Goal: Information Seeking & Learning: Check status

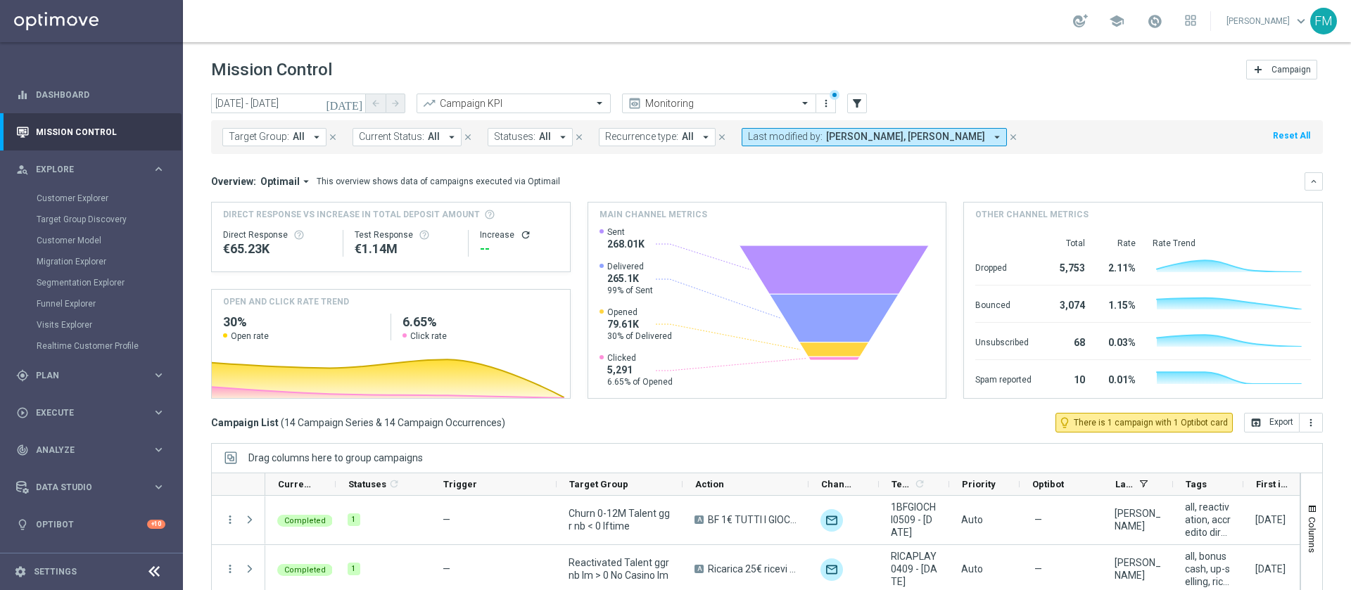
scroll to position [113, 0]
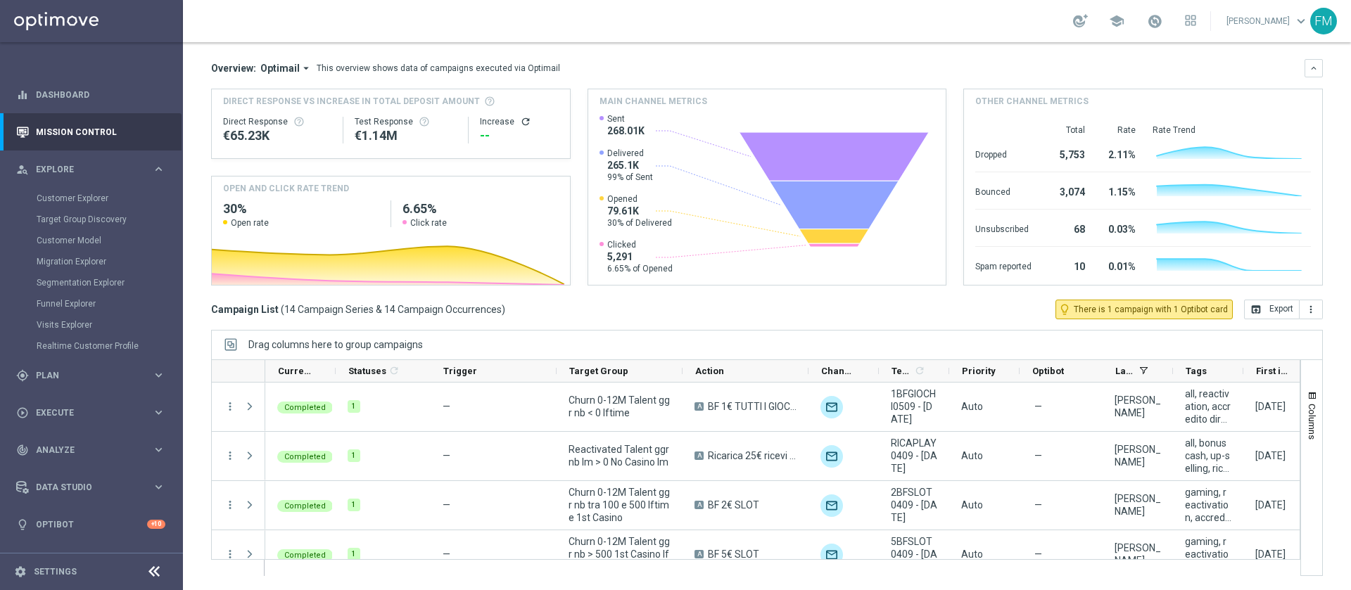
click at [49, 383] on div "gps_fixed Plan keyboard_arrow_right" at bounding box center [91, 375] width 182 height 37
click at [79, 241] on link "Target Groups" at bounding box center [92, 235] width 110 height 11
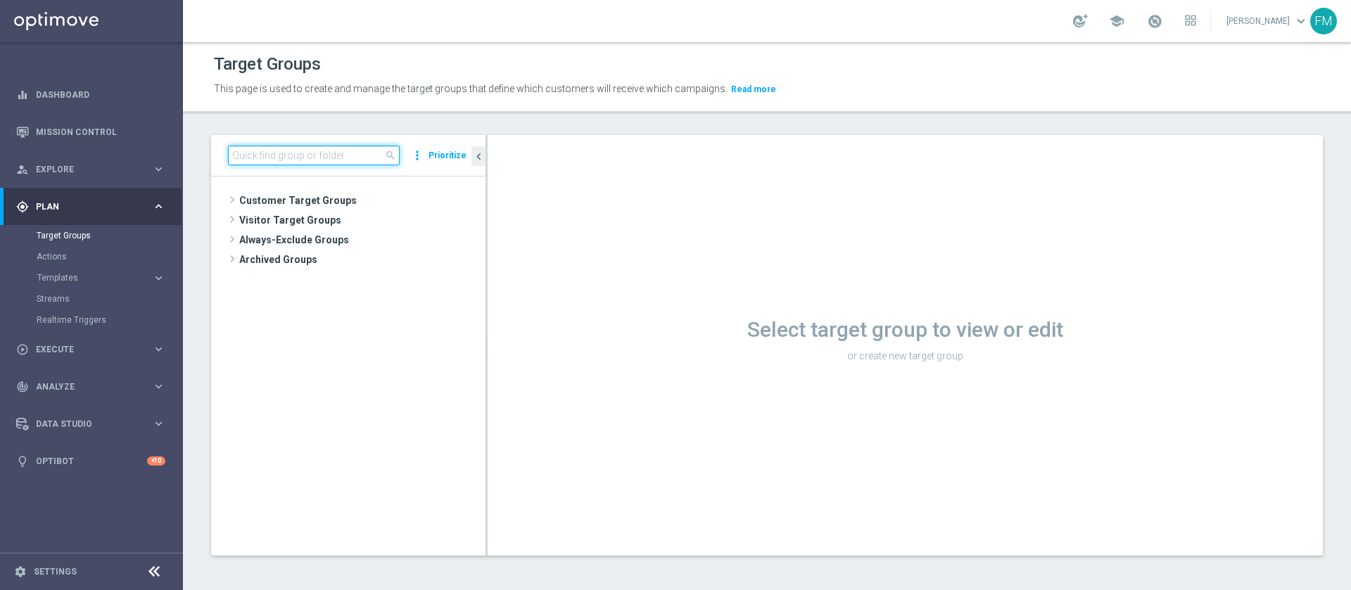
click at [327, 163] on input at bounding box center [314, 156] width 172 height 20
paste input "Multi & Reac Silver ggr nb lm > 0 RB 0-30% no saldo weekly avg dep <= 10"
type input "Multi & Reac Silver ggr nb lm > 0 RB 0-30% no saldo weekly avg dep <= 10"
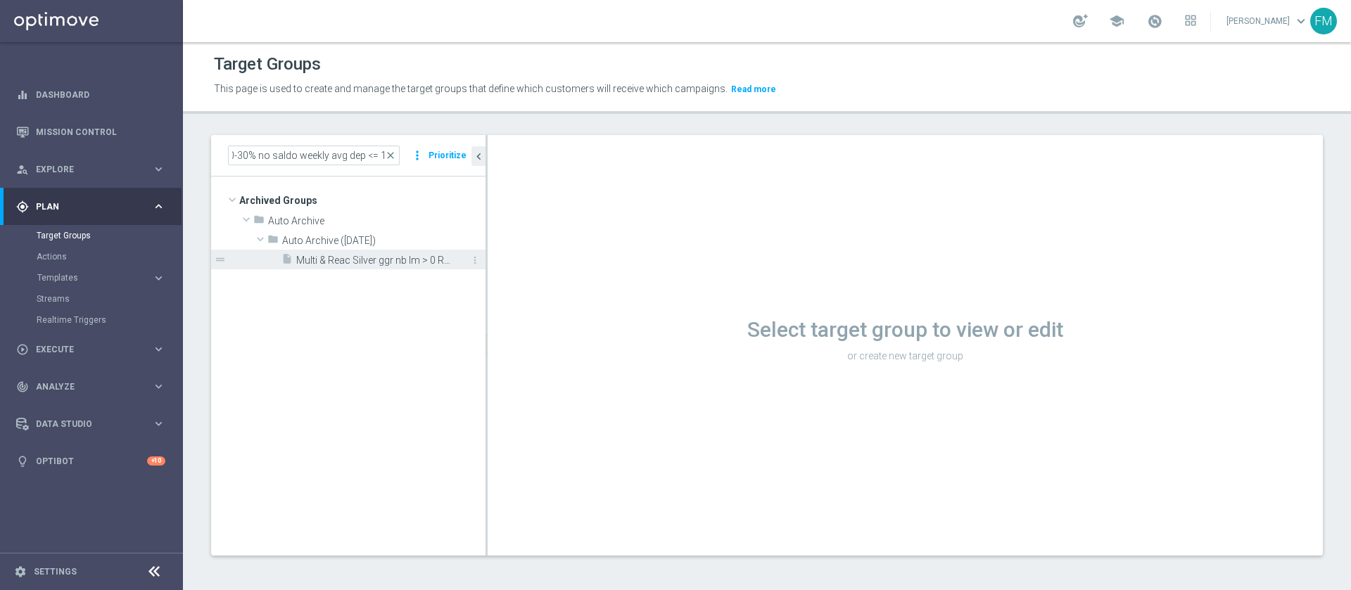
scroll to position [0, 0]
click at [405, 264] on span "Multi & Reac Silver ggr nb lm > 0 RB 0-30% no saldo weekly avg dep <= 10" at bounding box center [375, 261] width 158 height 12
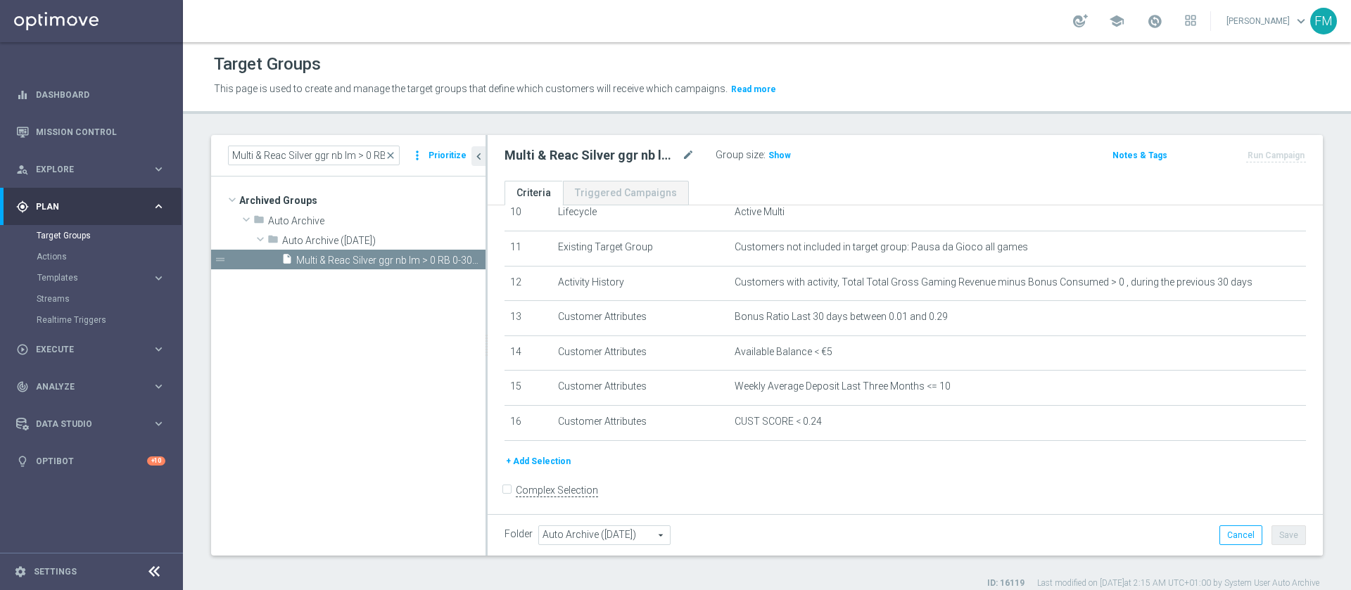
scroll to position [345, 0]
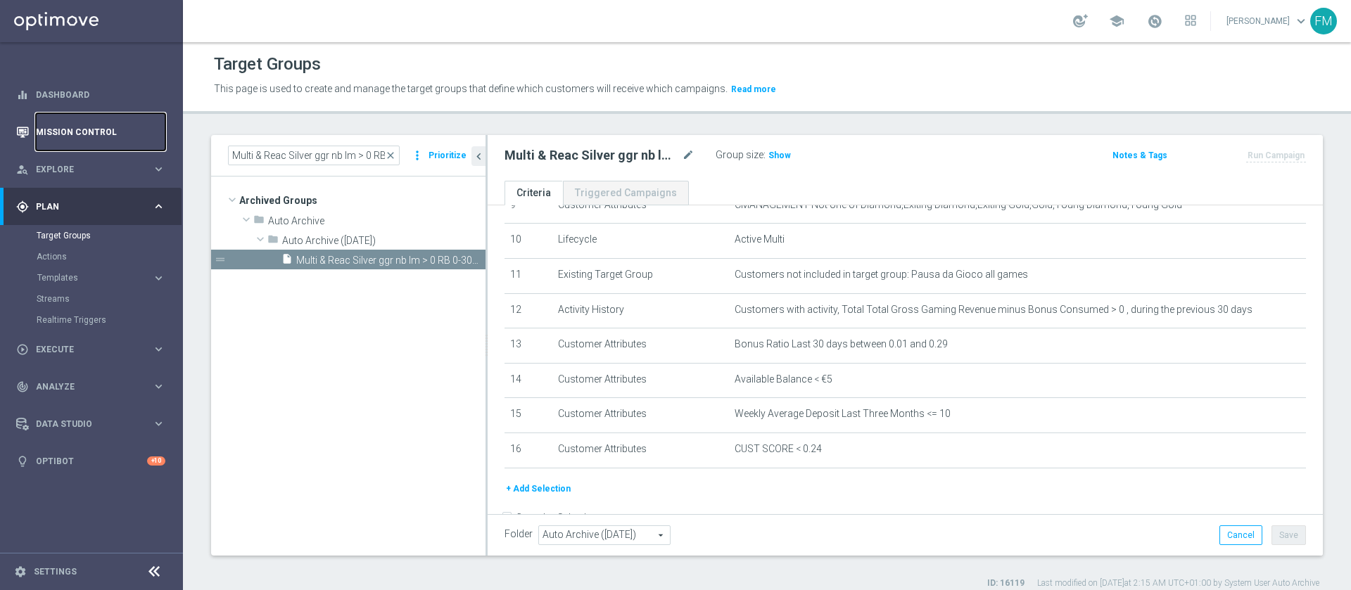
click at [74, 139] on link "Mission Control" at bounding box center [100, 131] width 129 height 37
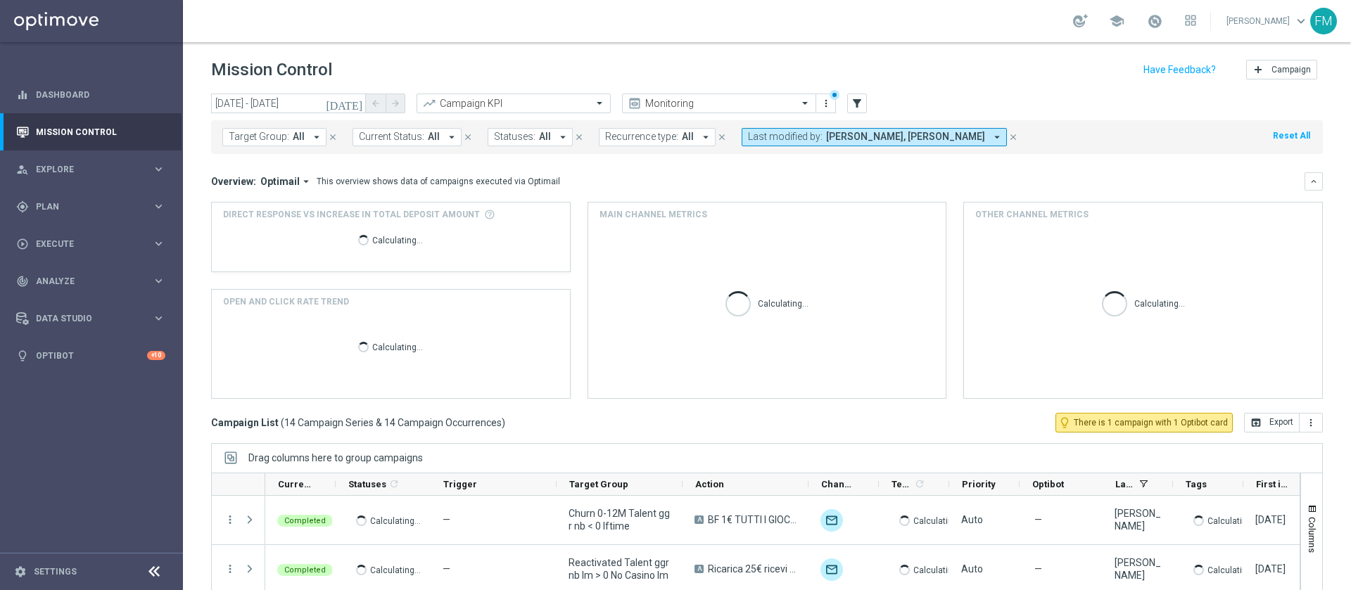
click at [354, 102] on icon "[DATE]" at bounding box center [345, 103] width 38 height 13
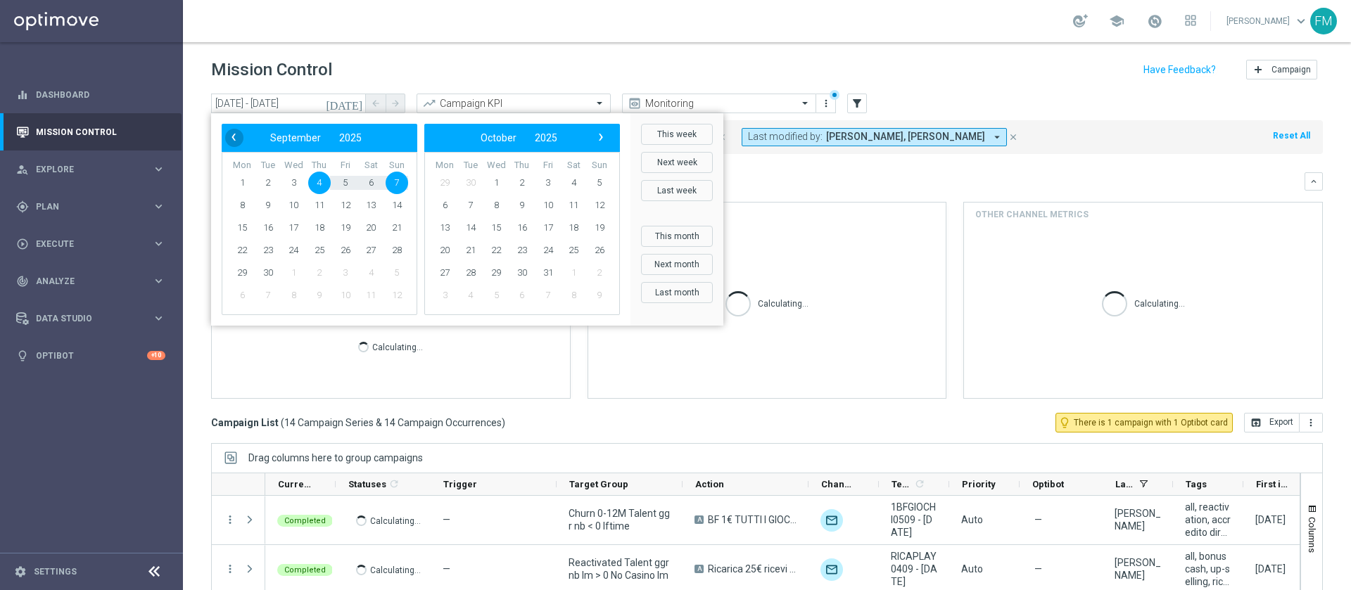
click at [239, 134] on span "‹" at bounding box center [233, 137] width 18 height 18
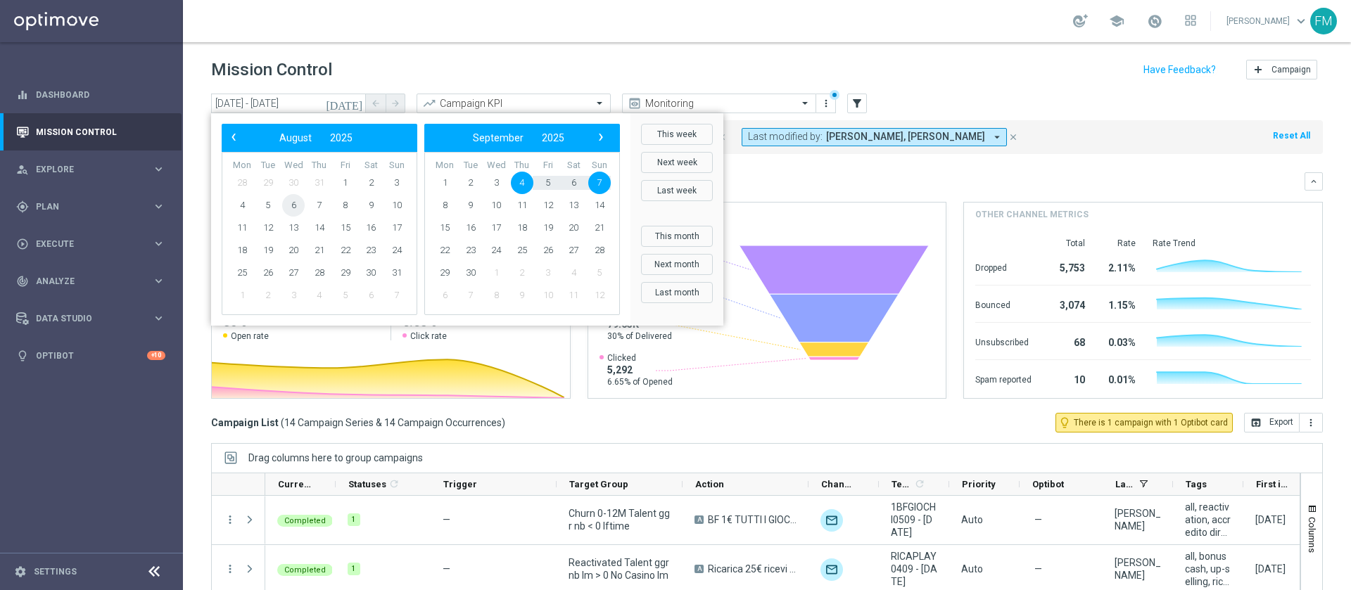
click at [288, 208] on span "6" at bounding box center [293, 205] width 23 height 23
click at [400, 204] on span "10" at bounding box center [397, 205] width 23 height 23
type input "[DATE] - [DATE]"
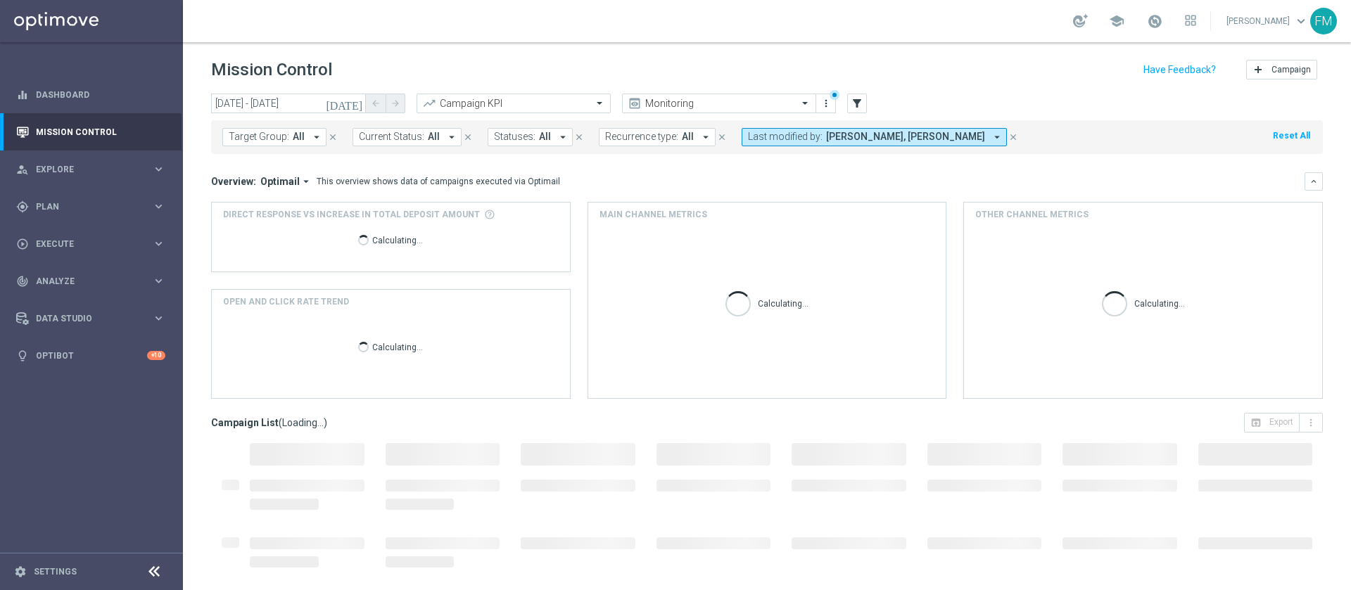
click at [940, 138] on span "[PERSON_NAME], [PERSON_NAME]" at bounding box center [905, 137] width 159 height 12
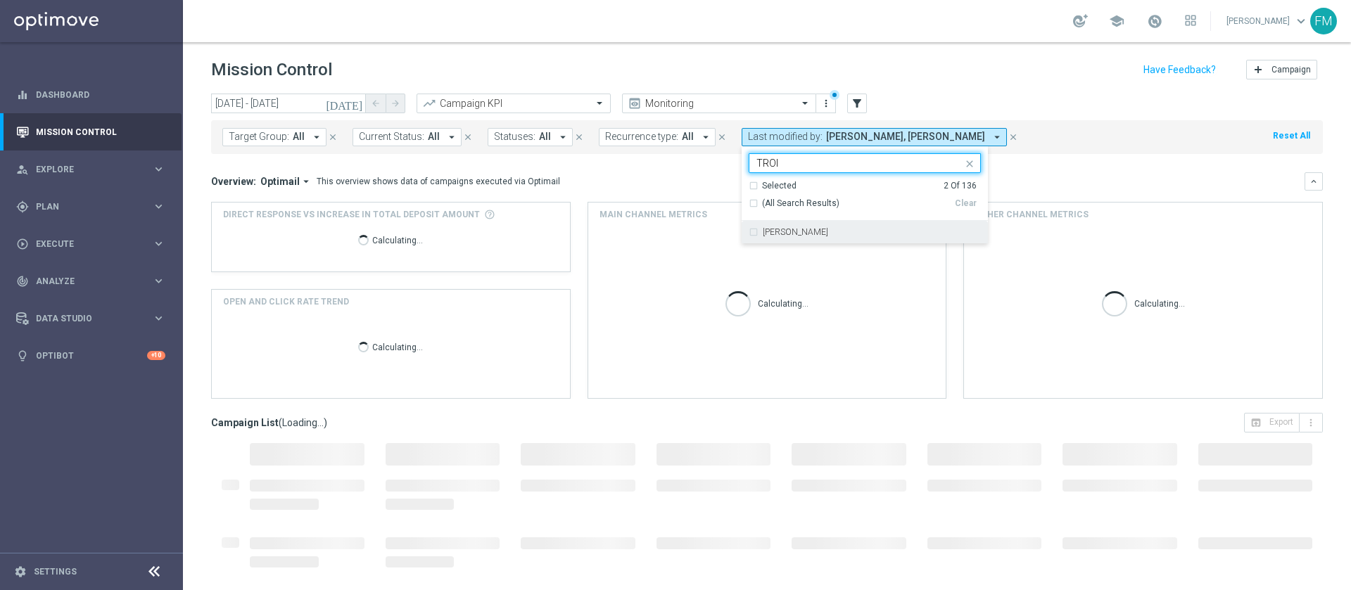
type input "TROI"
click at [877, 54] on header "Mission Control add Campaign" at bounding box center [767, 67] width 1168 height 51
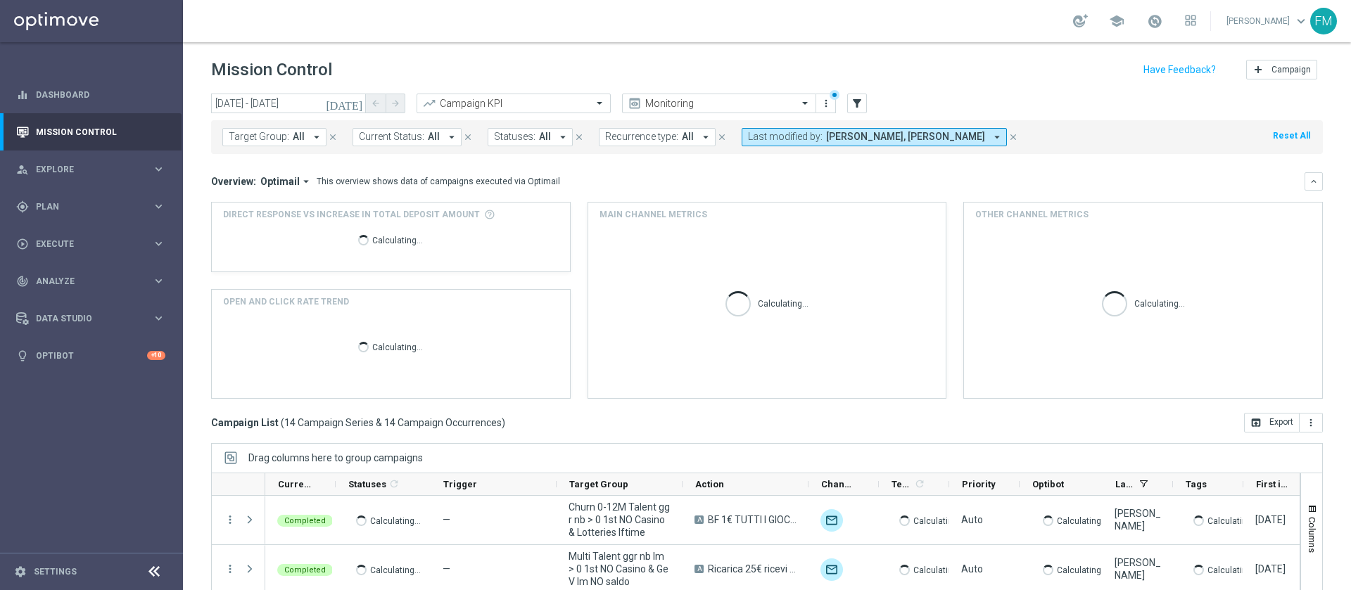
click at [971, 58] on div "Mission Control add Campaign" at bounding box center [767, 69] width 1112 height 27
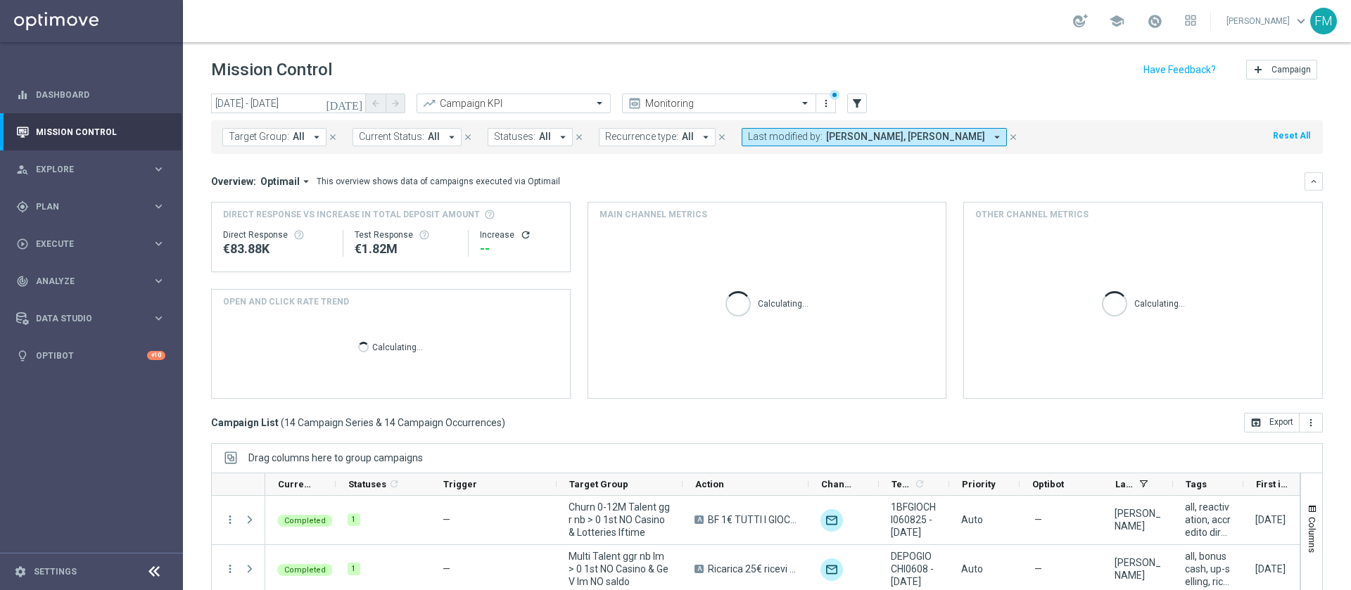
click at [849, 141] on span "[PERSON_NAME], [PERSON_NAME]" at bounding box center [905, 137] width 159 height 12
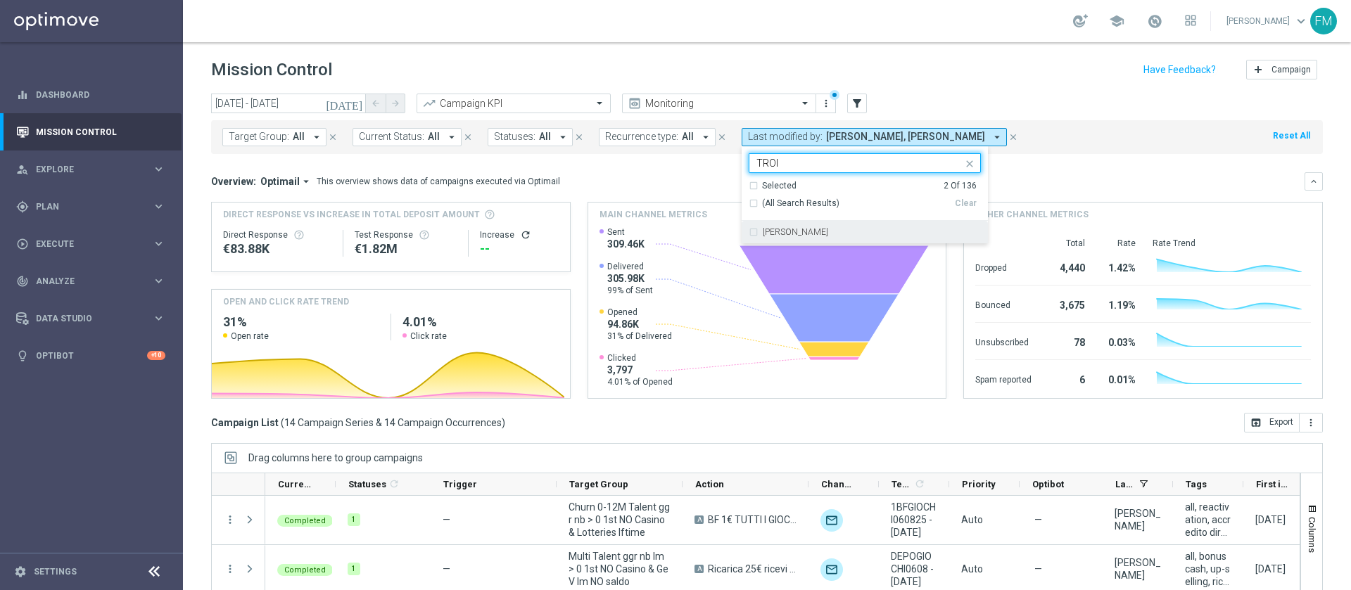
click at [787, 226] on div "[PERSON_NAME]" at bounding box center [865, 232] width 232 height 23
type input "TROI"
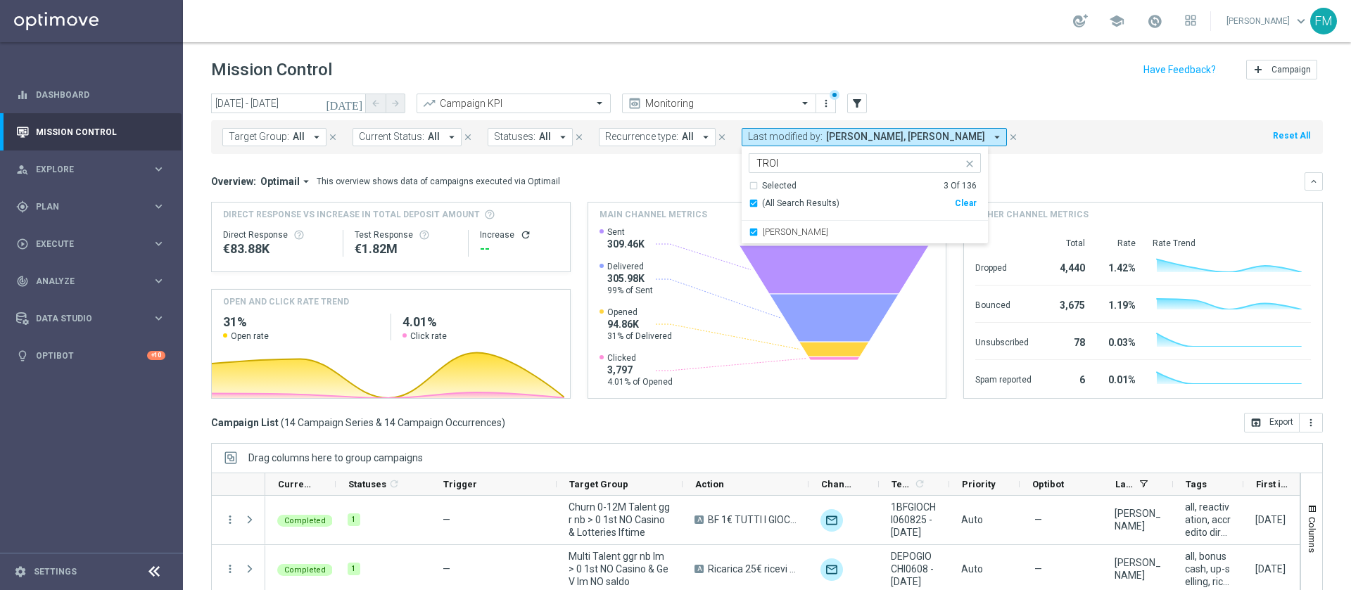
click at [935, 38] on div "school [PERSON_NAME] keyboard_arrow_down FM" at bounding box center [767, 21] width 1168 height 42
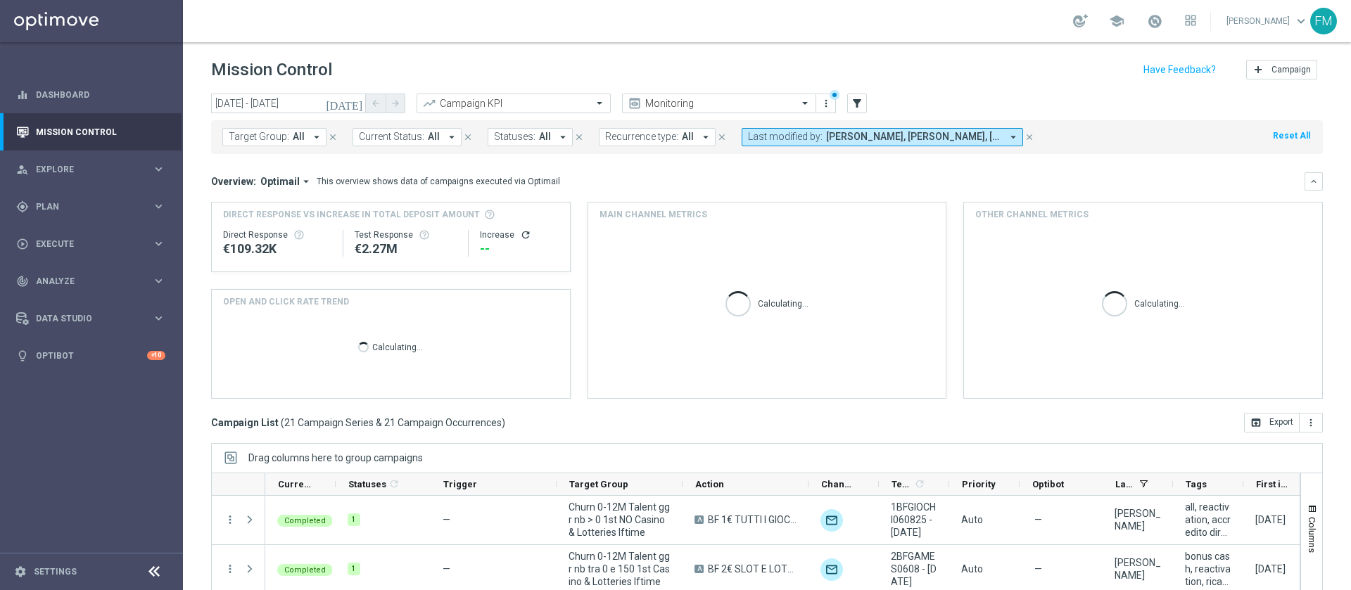
click at [866, 133] on span "[PERSON_NAME], [PERSON_NAME], [PERSON_NAME]" at bounding box center [913, 137] width 175 height 12
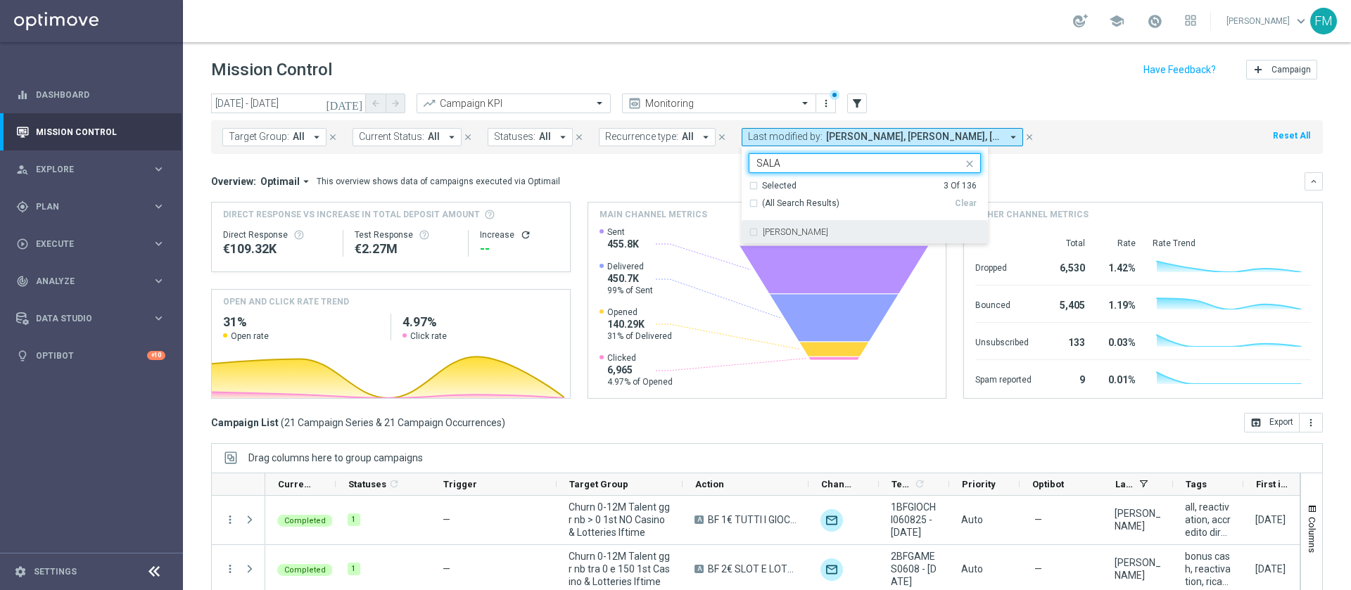
click at [837, 239] on div "[PERSON_NAME]" at bounding box center [865, 232] width 232 height 23
type input "SALA"
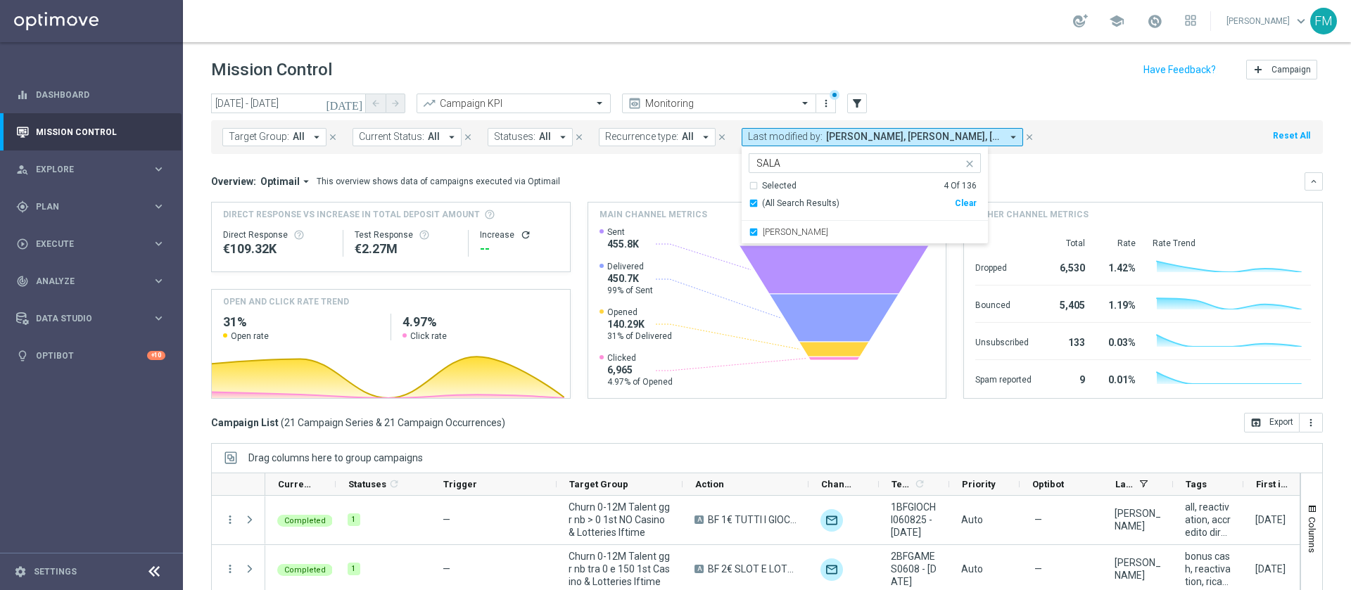
click at [932, 68] on div "Mission Control add Campaign" at bounding box center [767, 69] width 1112 height 27
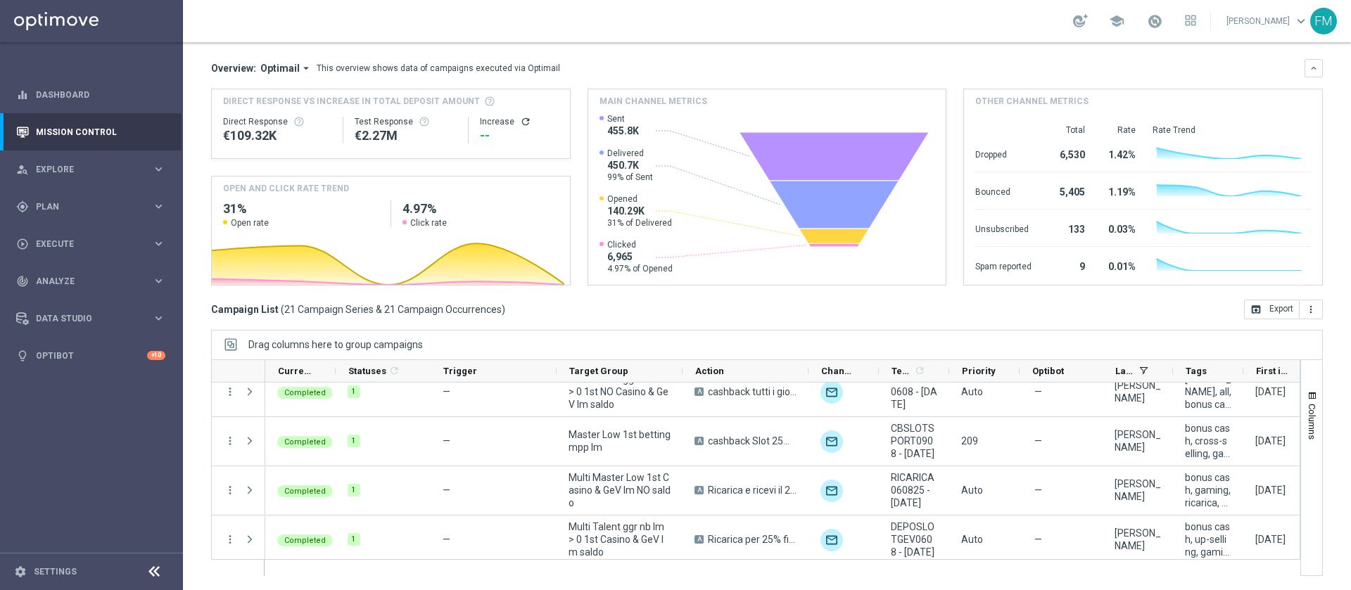
scroll to position [422, 0]
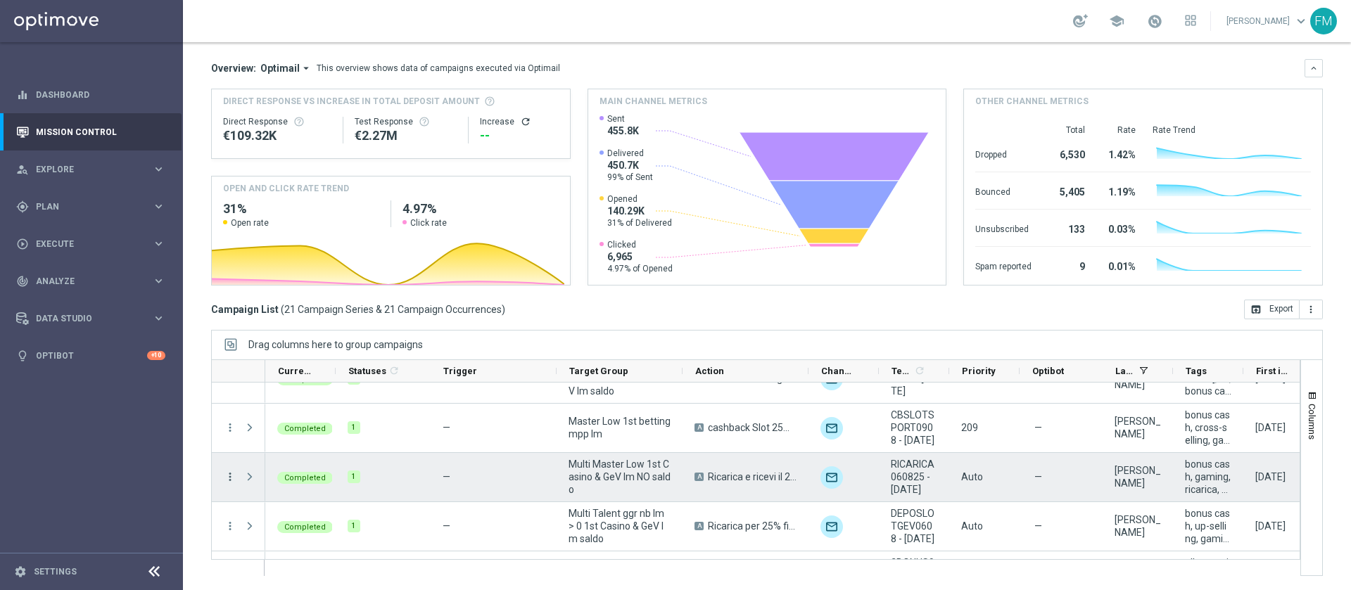
click at [231, 476] on icon "more_vert" at bounding box center [230, 477] width 13 height 13
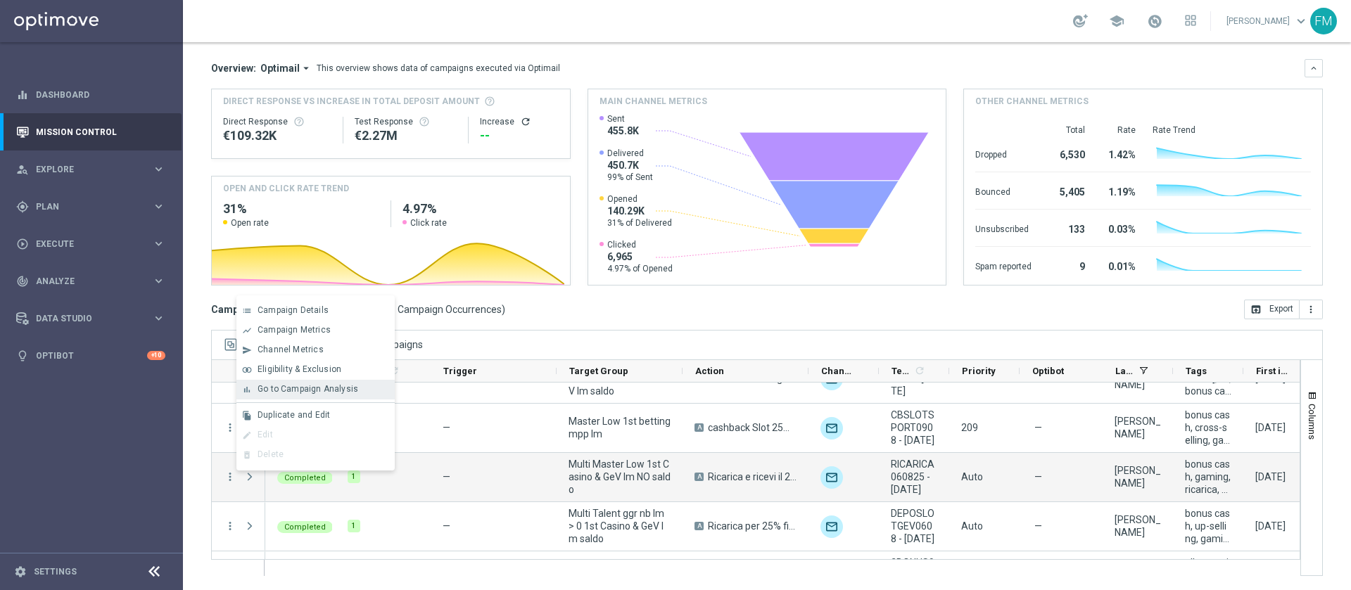
click at [303, 380] on div "bar_chart Go to Campaign Analysis" at bounding box center [315, 390] width 158 height 20
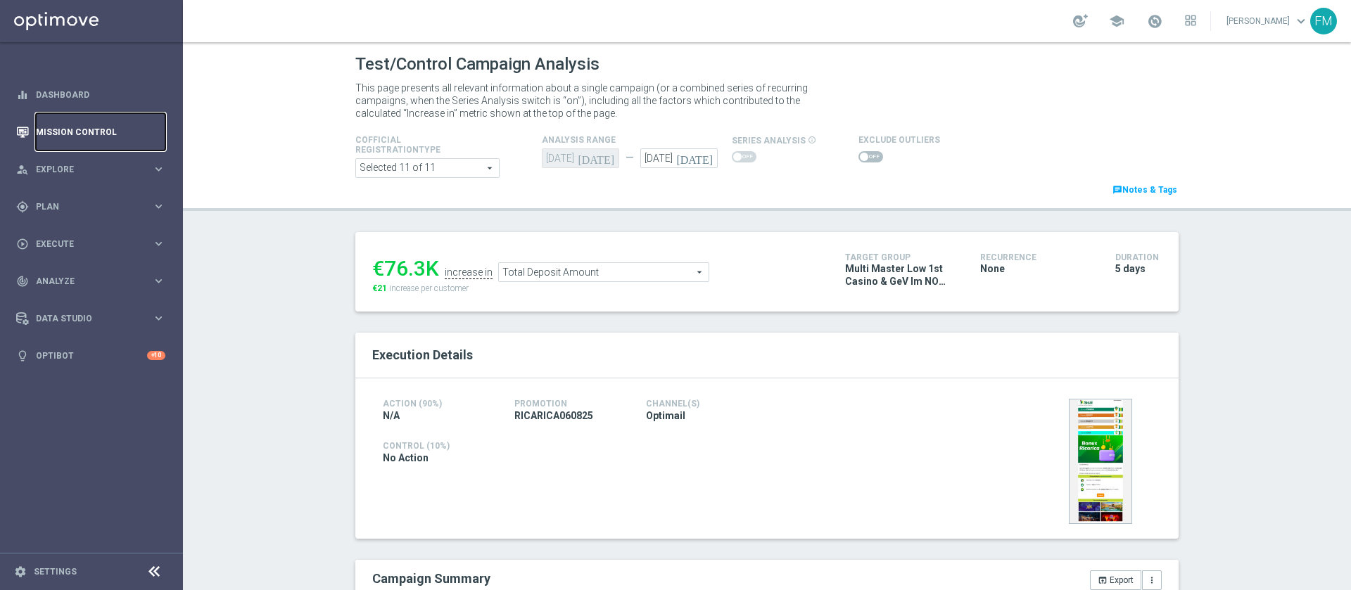
click at [77, 134] on link "Mission Control" at bounding box center [100, 131] width 129 height 37
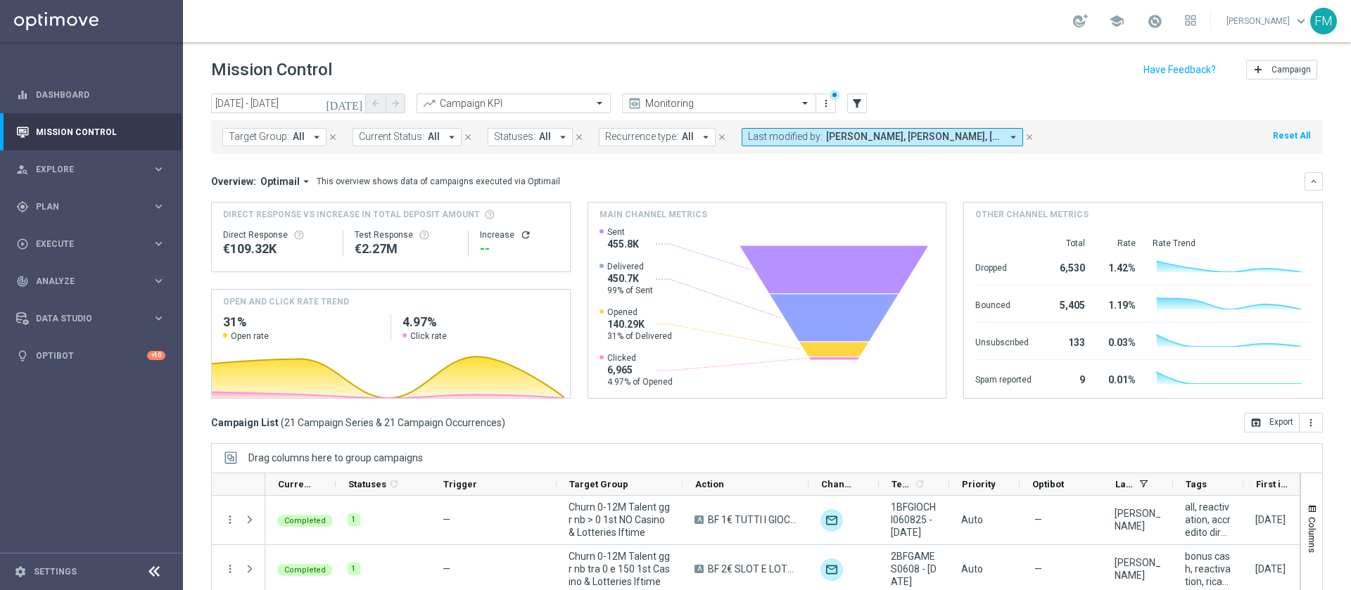
click at [352, 106] on icon "[DATE]" at bounding box center [345, 103] width 38 height 13
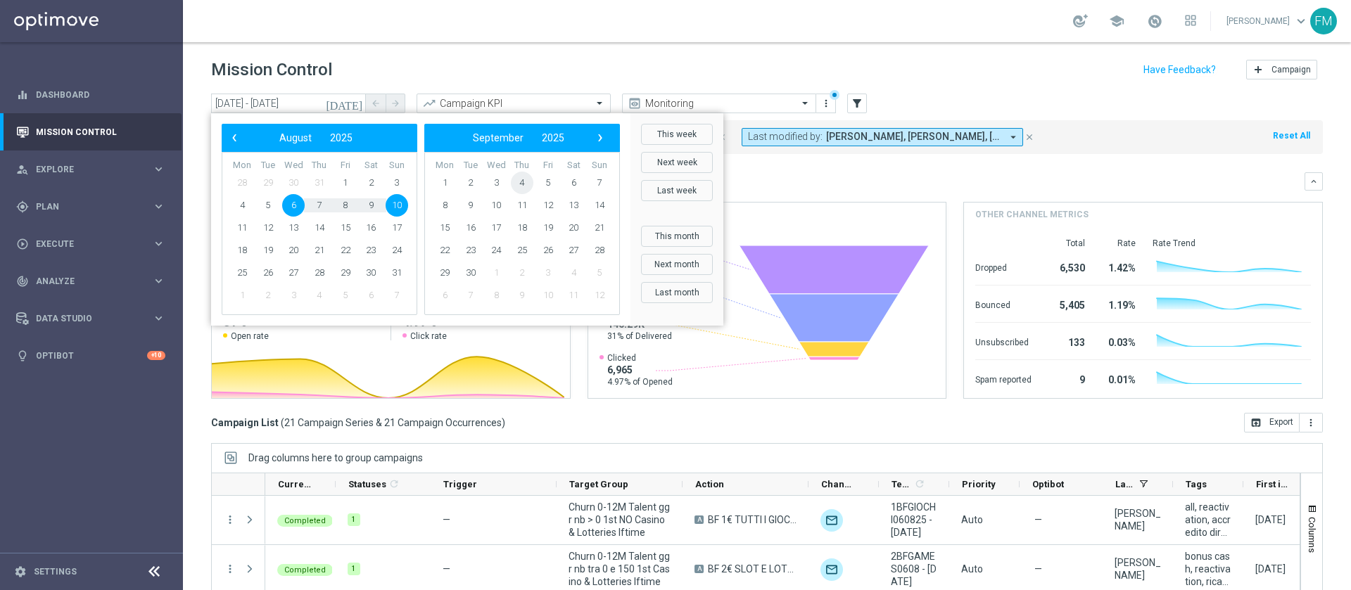
click at [516, 185] on span "4" at bounding box center [522, 183] width 23 height 23
click at [393, 179] on span "7" at bounding box center [397, 183] width 23 height 23
type input "[DATE] - [DATE]"
